Goal: Task Accomplishment & Management: Use online tool/utility

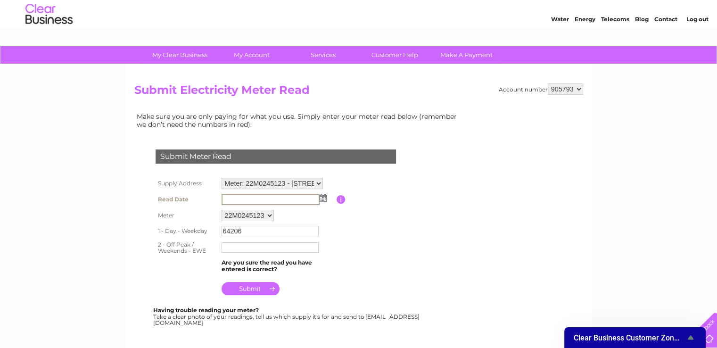
click at [269, 199] on input "text" at bounding box center [271, 199] width 98 height 11
click at [266, 218] on select "22M0245123" at bounding box center [248, 215] width 53 height 12
click at [362, 243] on table "Supply Address Meter: A07X057653 - [STREET_ADDRESS][PERSON_NAME] Meter: 22M0245…" at bounding box center [287, 236] width 268 height 122
click at [264, 227] on input "64206" at bounding box center [271, 230] width 98 height 11
type input "6"
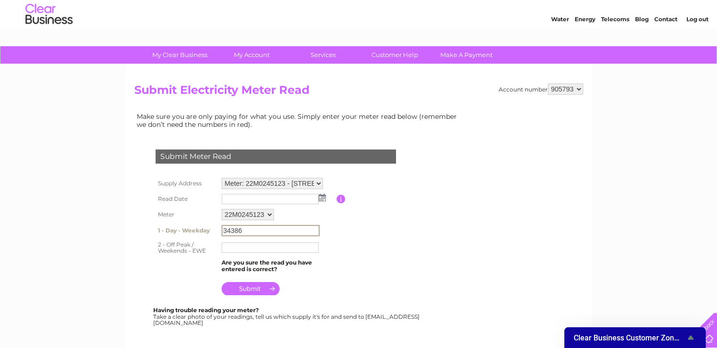
type input "34386"
click at [243, 248] on input "text" at bounding box center [271, 246] width 98 height 11
type input "15618"
click at [259, 287] on input "submit" at bounding box center [251, 287] width 58 height 13
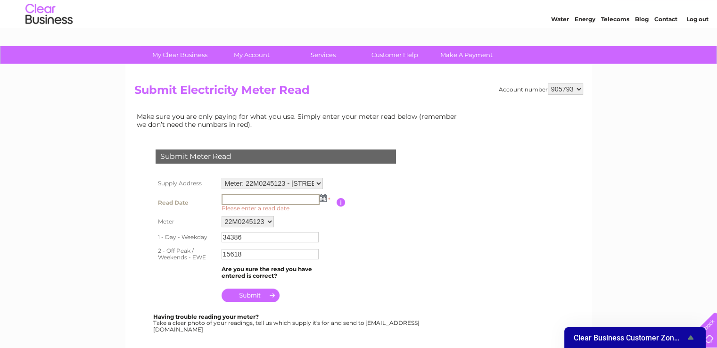
drag, startPoint x: 289, startPoint y: 200, endPoint x: 326, endPoint y: 200, distance: 37.3
click at [326, 200] on td "* Please enter a read date" at bounding box center [277, 202] width 117 height 23
click at [326, 200] on td "* Please enter a read date" at bounding box center [277, 202] width 117 height 22
click at [325, 199] on img at bounding box center [322, 198] width 7 height 8
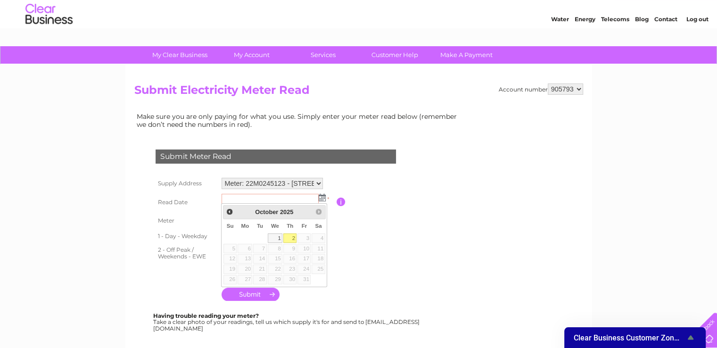
click at [296, 237] on link "2" at bounding box center [289, 237] width 13 height 9
type input "[DATE]"
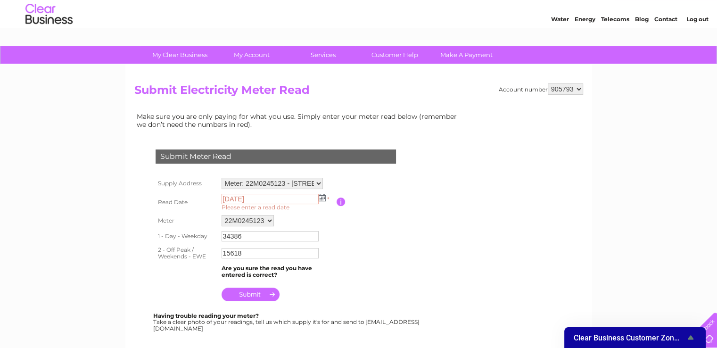
click at [324, 194] on img at bounding box center [322, 198] width 7 height 8
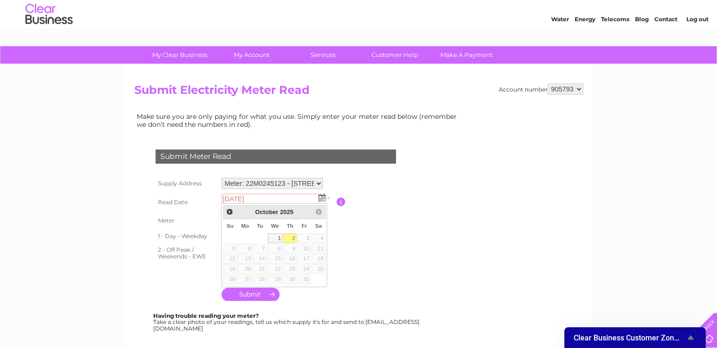
click at [292, 237] on link "2" at bounding box center [289, 237] width 13 height 9
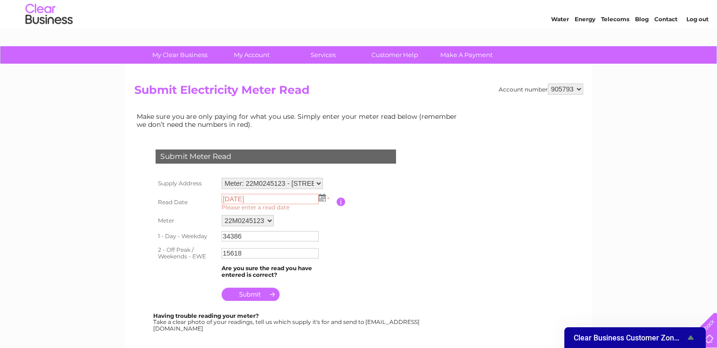
click at [246, 296] on input "submit" at bounding box center [251, 294] width 58 height 13
